Goal: Check status: Check status

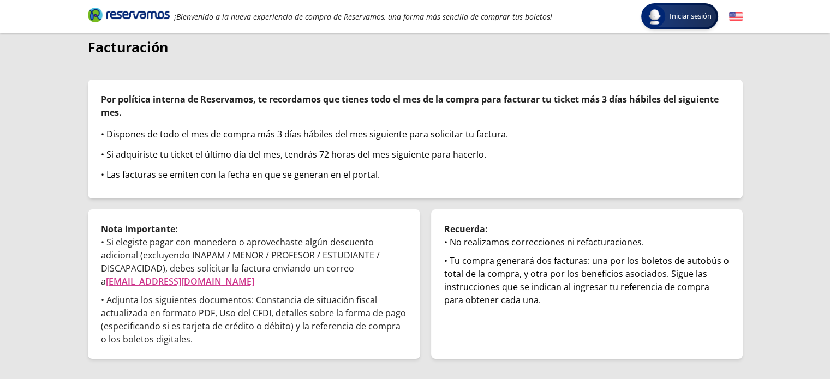
scroll to position [94, 0]
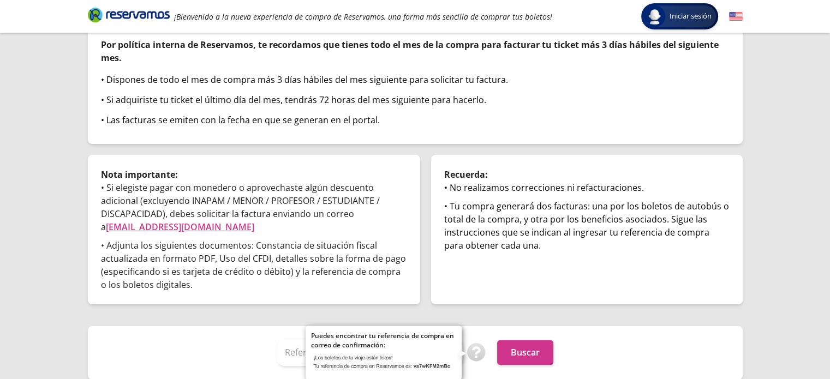
click at [409, 348] on p "Puedes encontrar tu referencia de compra en correo de confirmación:" at bounding box center [383, 340] width 145 height 19
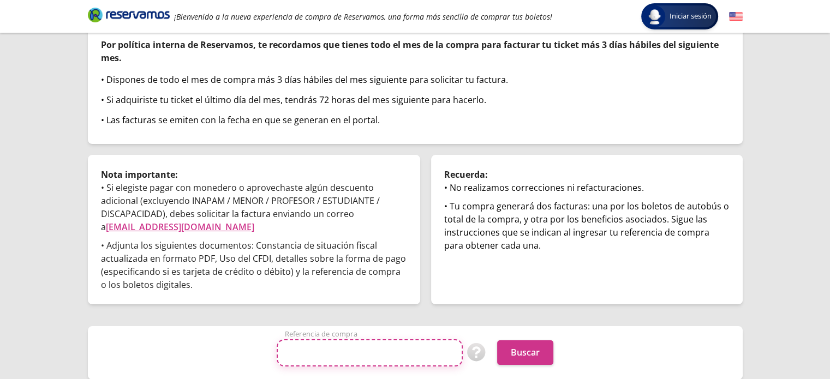
click at [285, 349] on input "Referencia de compra" at bounding box center [370, 352] width 186 height 27
paste input "vYeHaJqOXdk"
type input "vYeHaJqOXdk"
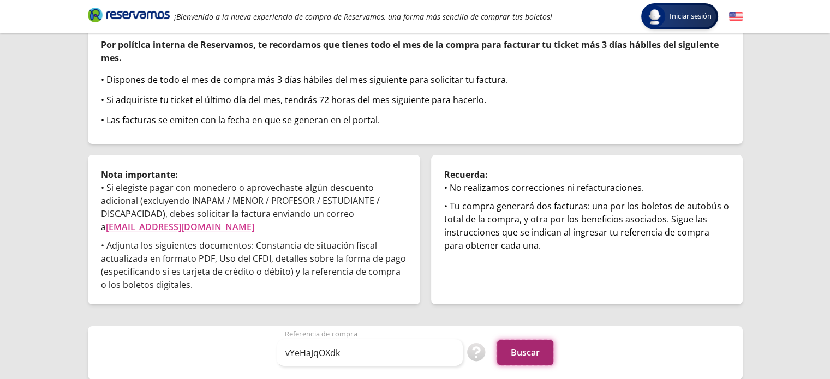
click at [527, 357] on button "Buscar" at bounding box center [525, 353] width 56 height 25
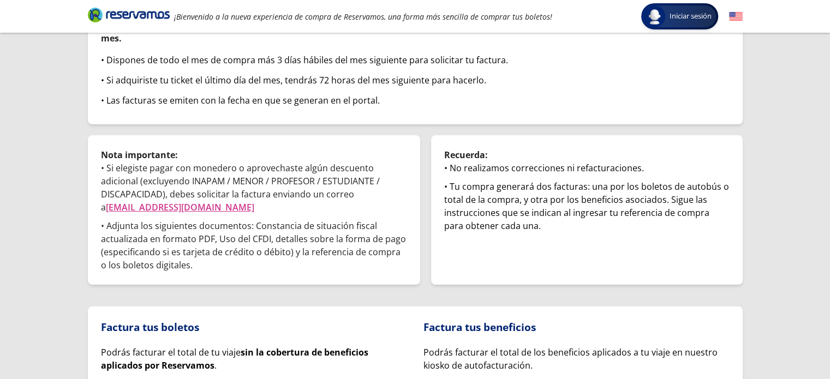
scroll to position [218, 0]
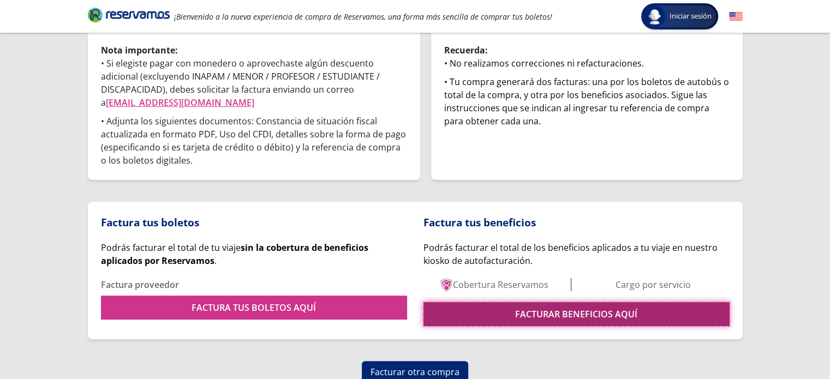
click at [531, 319] on link "FACTURAR BENEFICIOS AQUÍ" at bounding box center [577, 314] width 306 height 24
